Goal: Find specific page/section: Find specific page/section

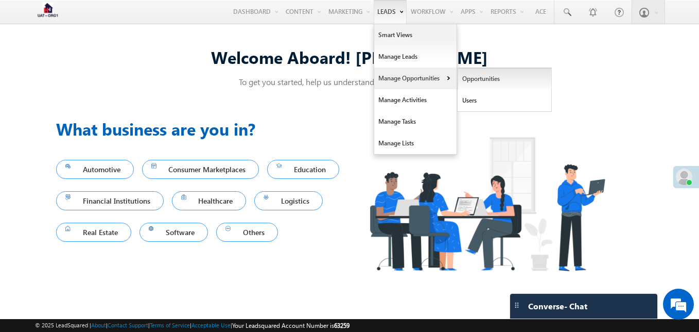
click at [461, 78] on link "Opportunities" at bounding box center [505, 79] width 94 height 22
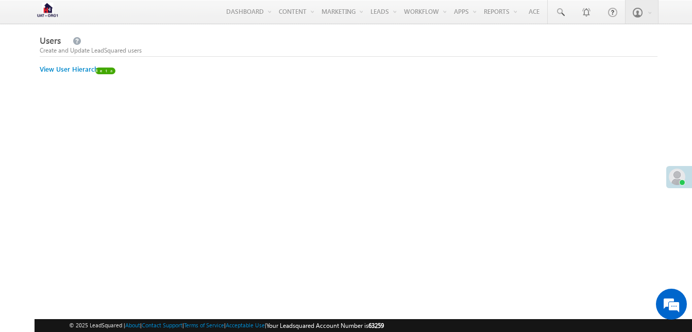
click at [91, 75] on div "Users Create and Update LeadSquared users View User Hierarchy" at bounding box center [348, 188] width 617 height 310
